Goal: Book appointment/travel/reservation

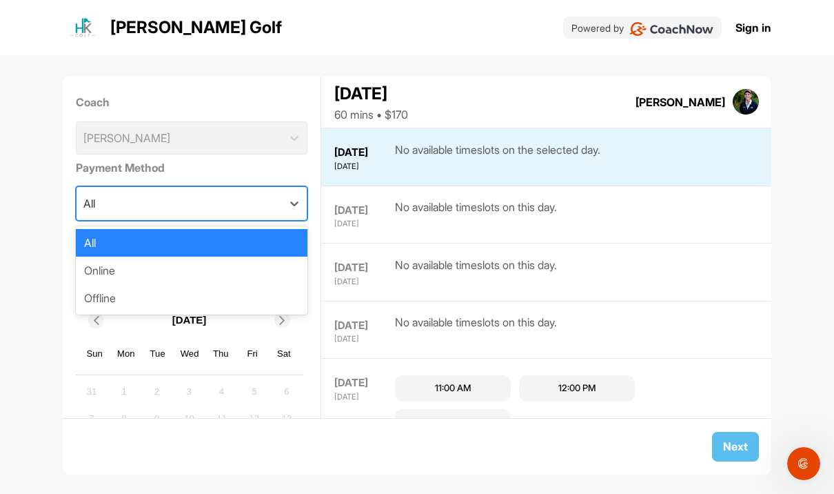
click at [808, 175] on div "Coach [PERSON_NAME] Payment Method option All focused, 1 of 3. 3 results availa…" at bounding box center [417, 268] width 834 height 426
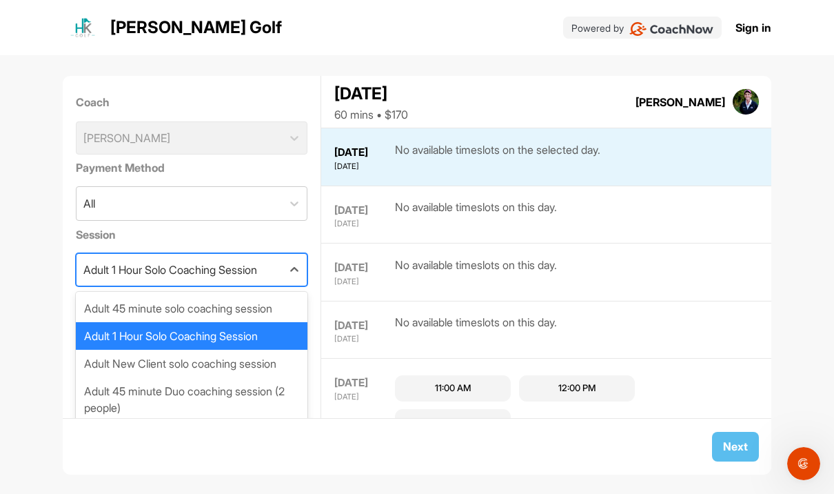
click at [281, 294] on div "Adult 45 minute solo coaching session" at bounding box center [192, 308] width 232 height 28
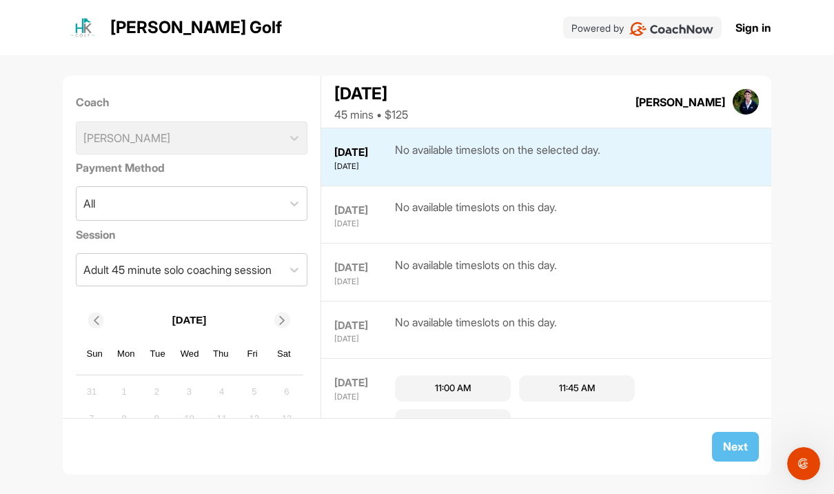
click at [582, 381] on div "11:45 AM" at bounding box center [577, 388] width 37 height 14
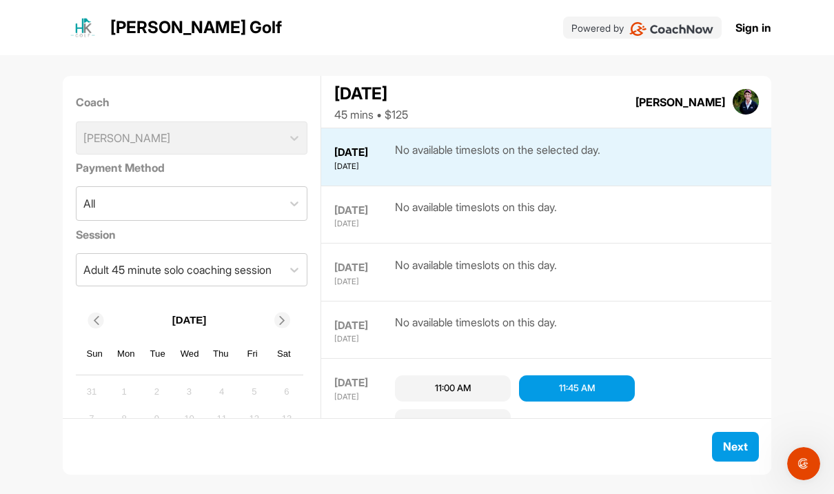
click at [730, 454] on div "Next" at bounding box center [735, 446] width 25 height 17
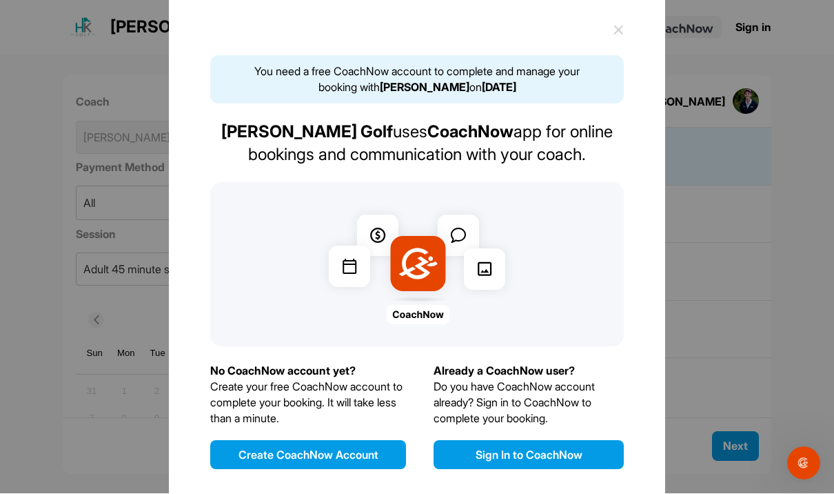
scroll to position [48, 0]
click at [380, 441] on button "Create CoachNow Account" at bounding box center [308, 455] width 196 height 29
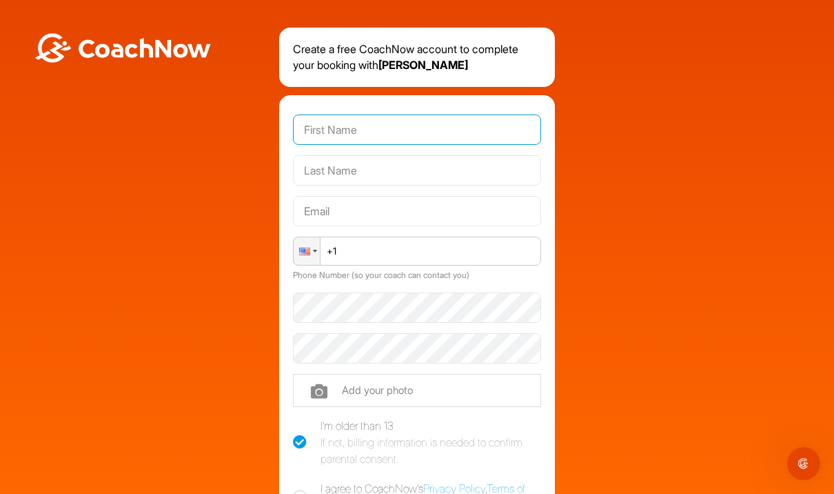
click at [417, 124] on input "text" at bounding box center [417, 129] width 248 height 30
type input "[PERSON_NAME]"
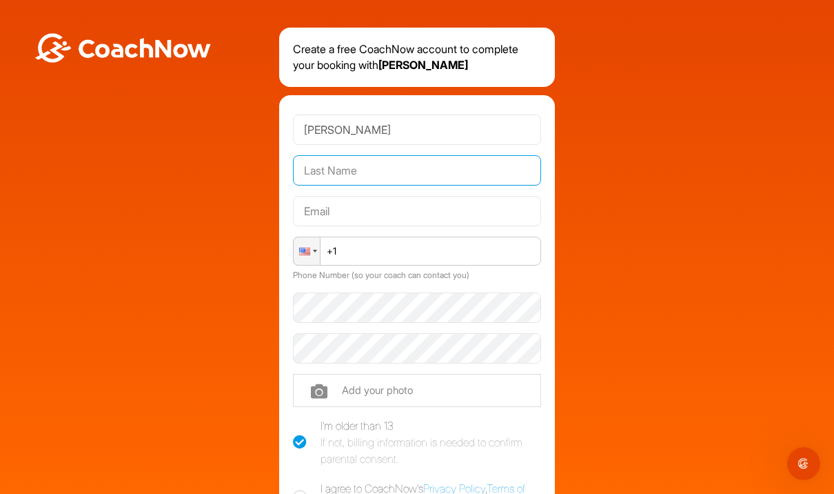
type input "[PERSON_NAME]"
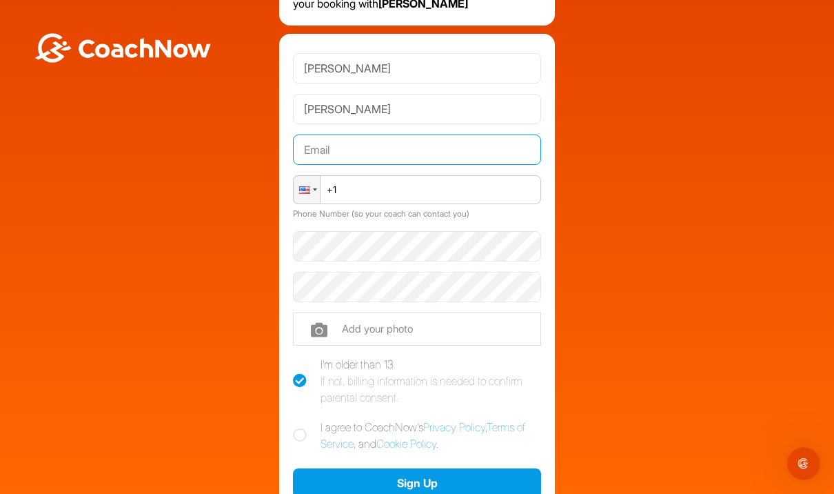
scroll to position [62, 0]
click at [462, 152] on input "text" at bounding box center [417, 149] width 248 height 30
type input "[EMAIL_ADDRESS][DOMAIN_NAME]"
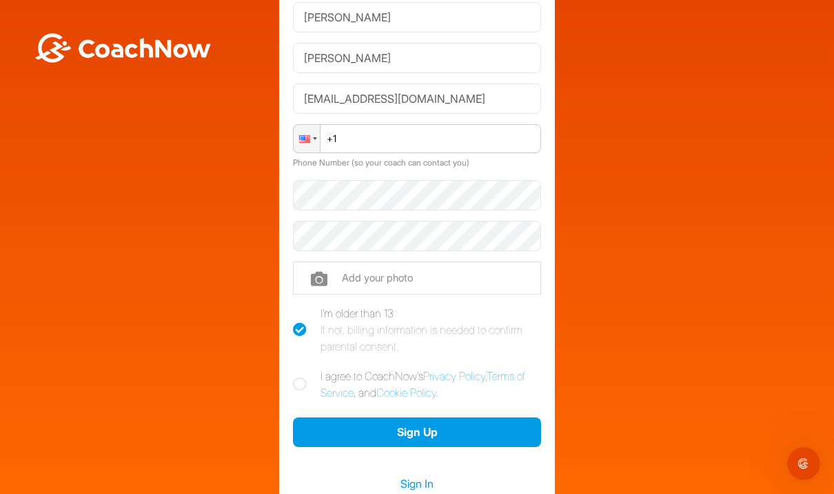
scroll to position [116, 0]
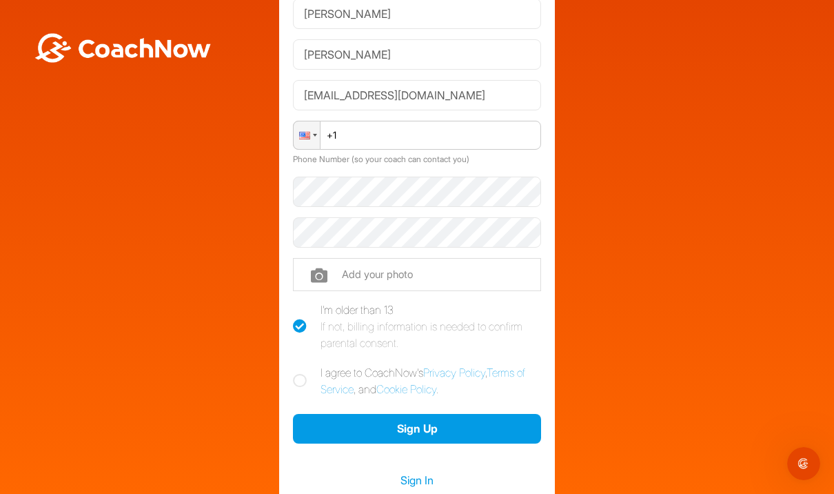
type input "[PHONE_NUMBER]"
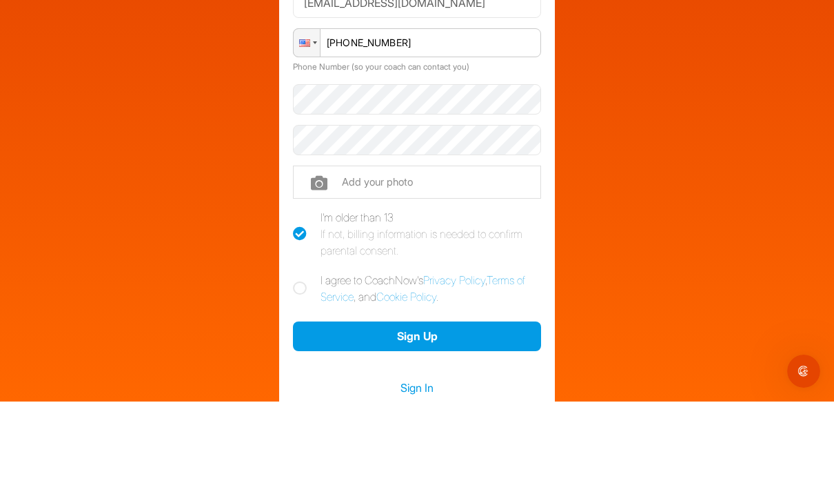
scroll to position [48, 0]
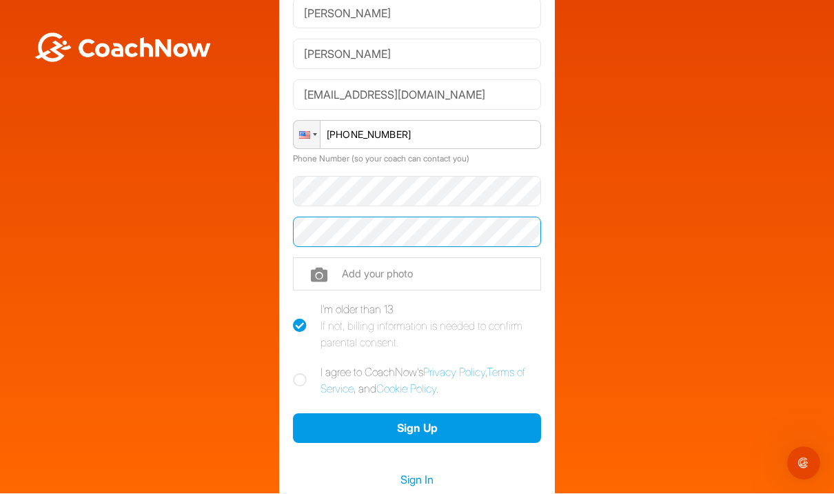
click at [463, 414] on button "Sign Up" at bounding box center [417, 429] width 248 height 30
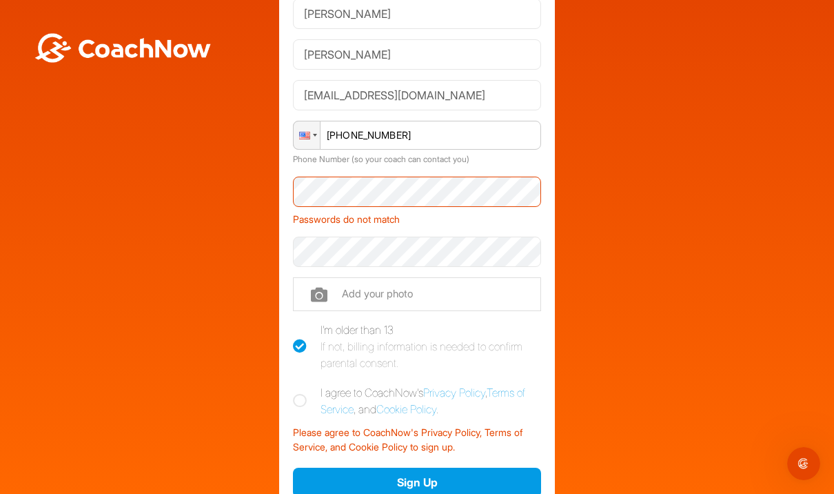
click at [303, 394] on icon at bounding box center [300, 401] width 14 height 14
click at [302, 384] on input "I agree to CoachNow's Privacy Policy , Terms of Service , and Cookie Policy ." at bounding box center [297, 388] width 9 height 9
checkbox input "true"
click at [444, 468] on button "Sign Up" at bounding box center [417, 483] width 248 height 30
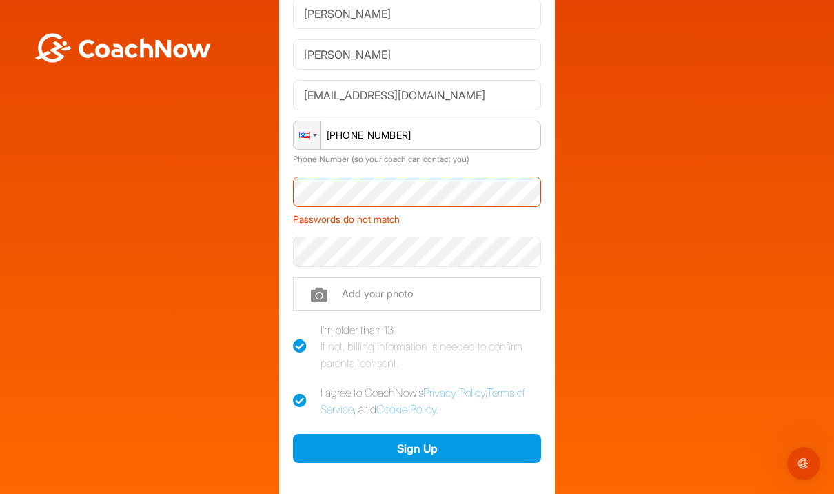
click at [470, 434] on button "Sign Up" at bounding box center [417, 449] width 248 height 30
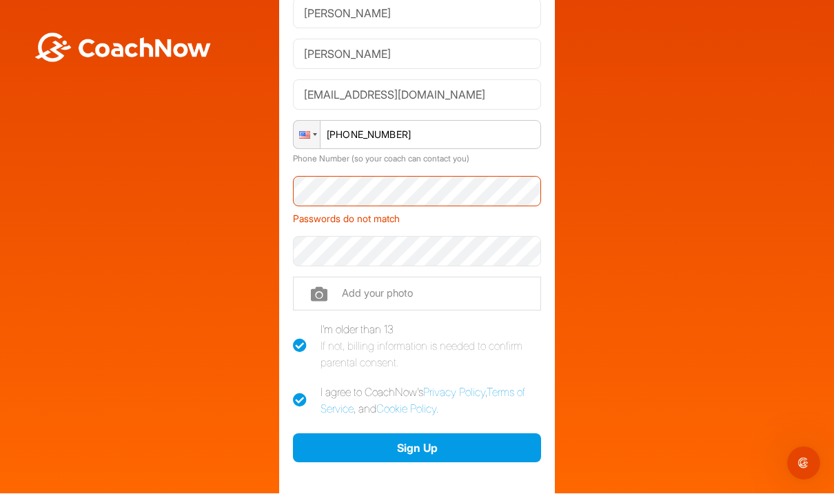
click at [457, 434] on button "Sign Up" at bounding box center [417, 449] width 248 height 30
click at [451, 434] on button "Sign Up" at bounding box center [417, 449] width 248 height 30
